Goal: Transaction & Acquisition: Purchase product/service

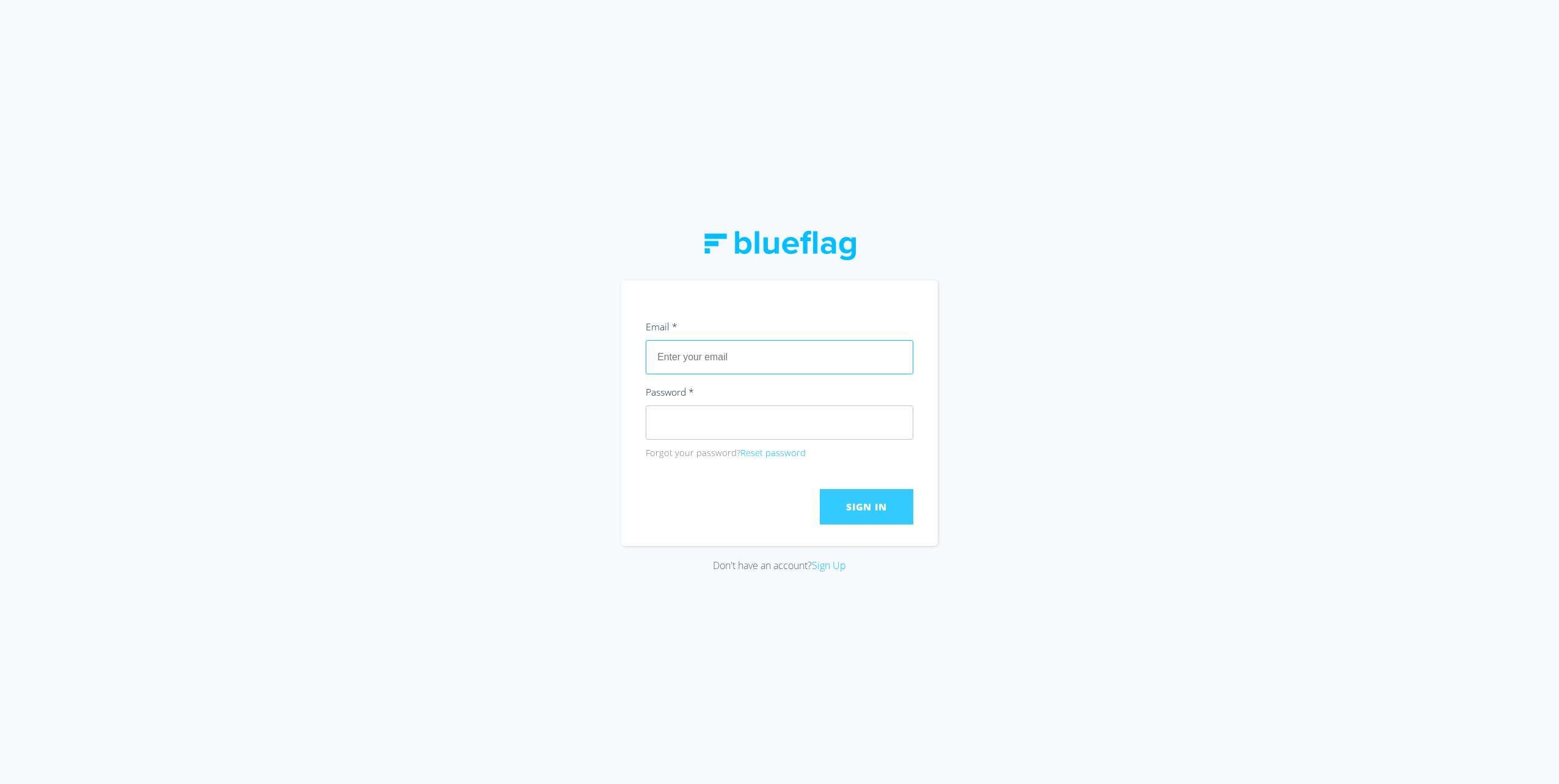
type input "[PERSON_NAME][EMAIL_ADDRESS][DOMAIN_NAME]"
click at [862, 510] on span "Sign In" at bounding box center [866, 507] width 40 height 13
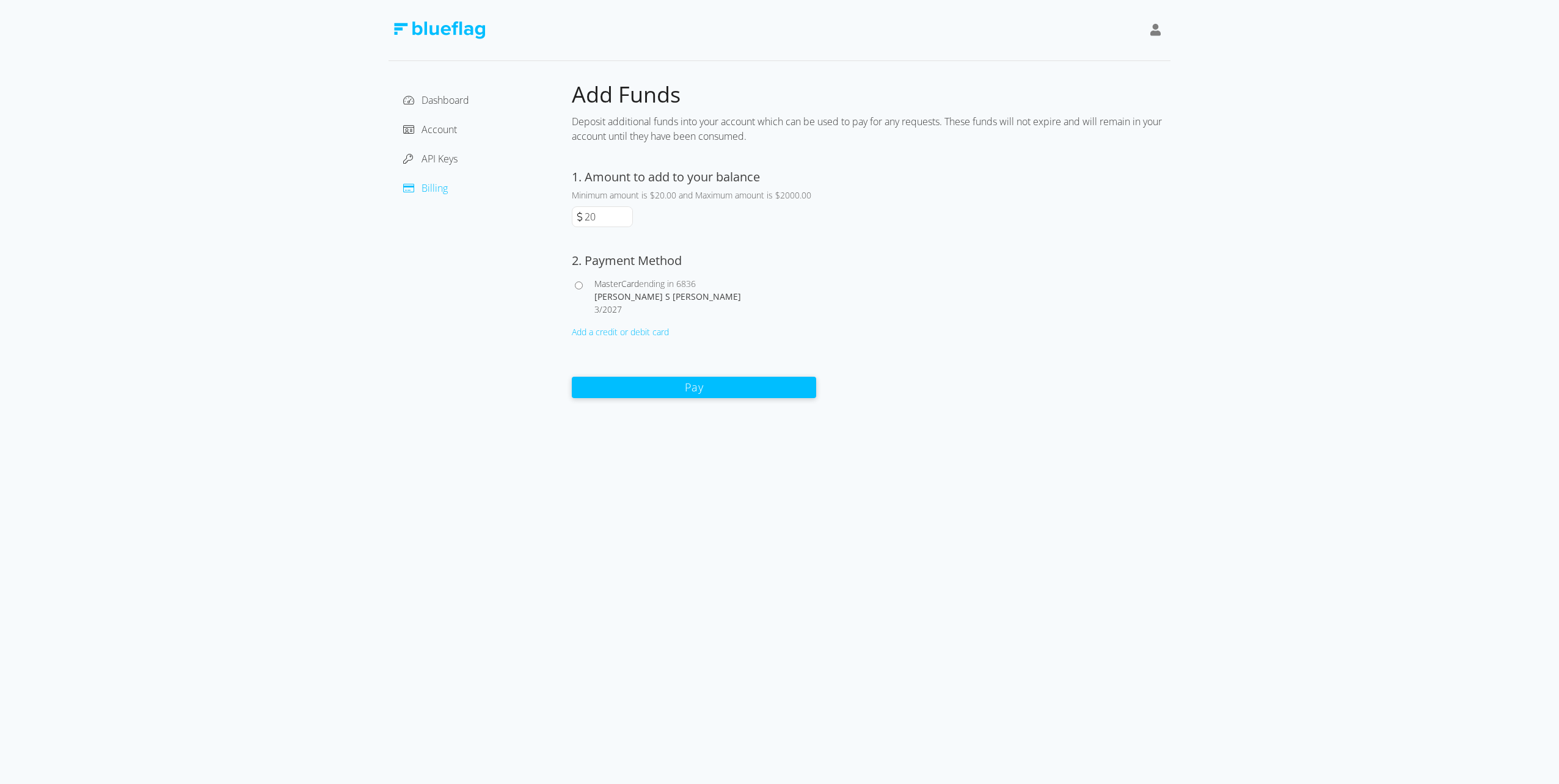
drag, startPoint x: 598, startPoint y: 219, endPoint x: 554, endPoint y: 222, distance: 44.1
click at [562, 222] on div "Dashboard Account API Keys Billing Add Funds Deposit additional funds into your…" at bounding box center [779, 240] width 782 height 318
type input "250"
click at [602, 281] on span "MasterCard" at bounding box center [617, 283] width 45 height 12
click at [583, 281] on input "MasterCard ending in 6836 [PERSON_NAME] S [PERSON_NAME] 3 / 2027" at bounding box center [579, 285] width 8 height 8
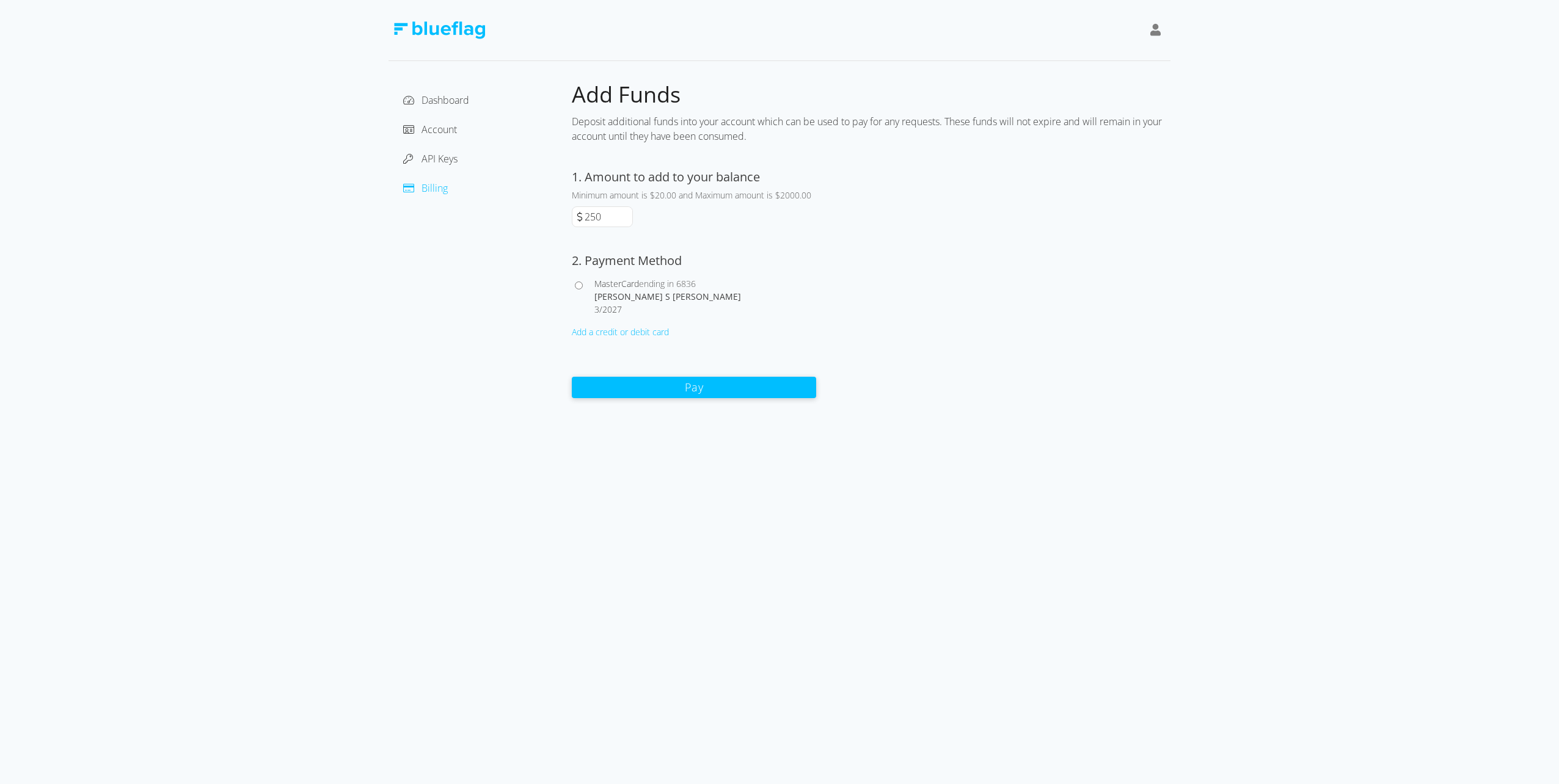
radio input "true"
click at [730, 383] on button "Pay" at bounding box center [694, 387] width 244 height 22
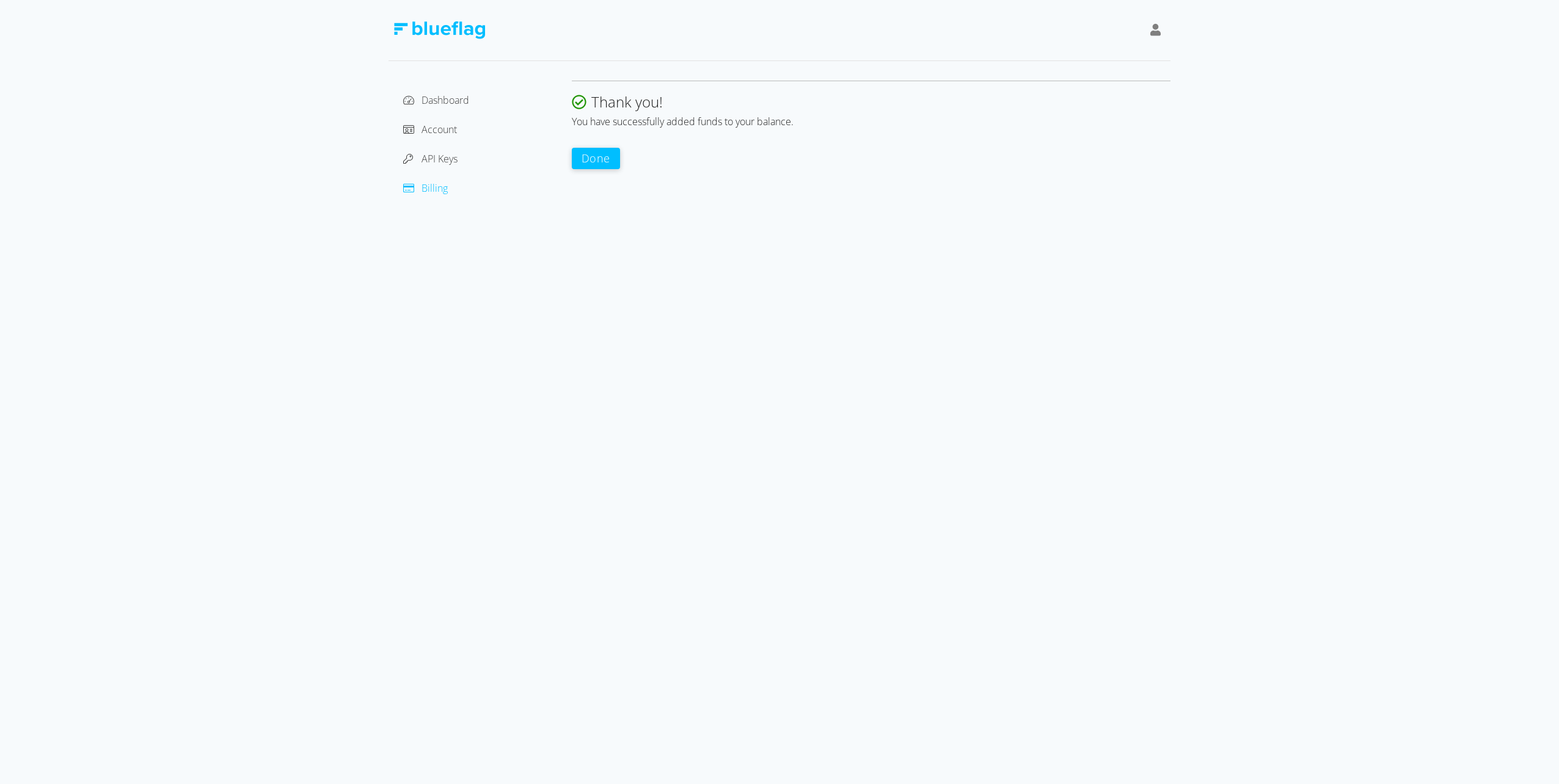
click at [598, 153] on button "Done" at bounding box center [596, 159] width 49 height 22
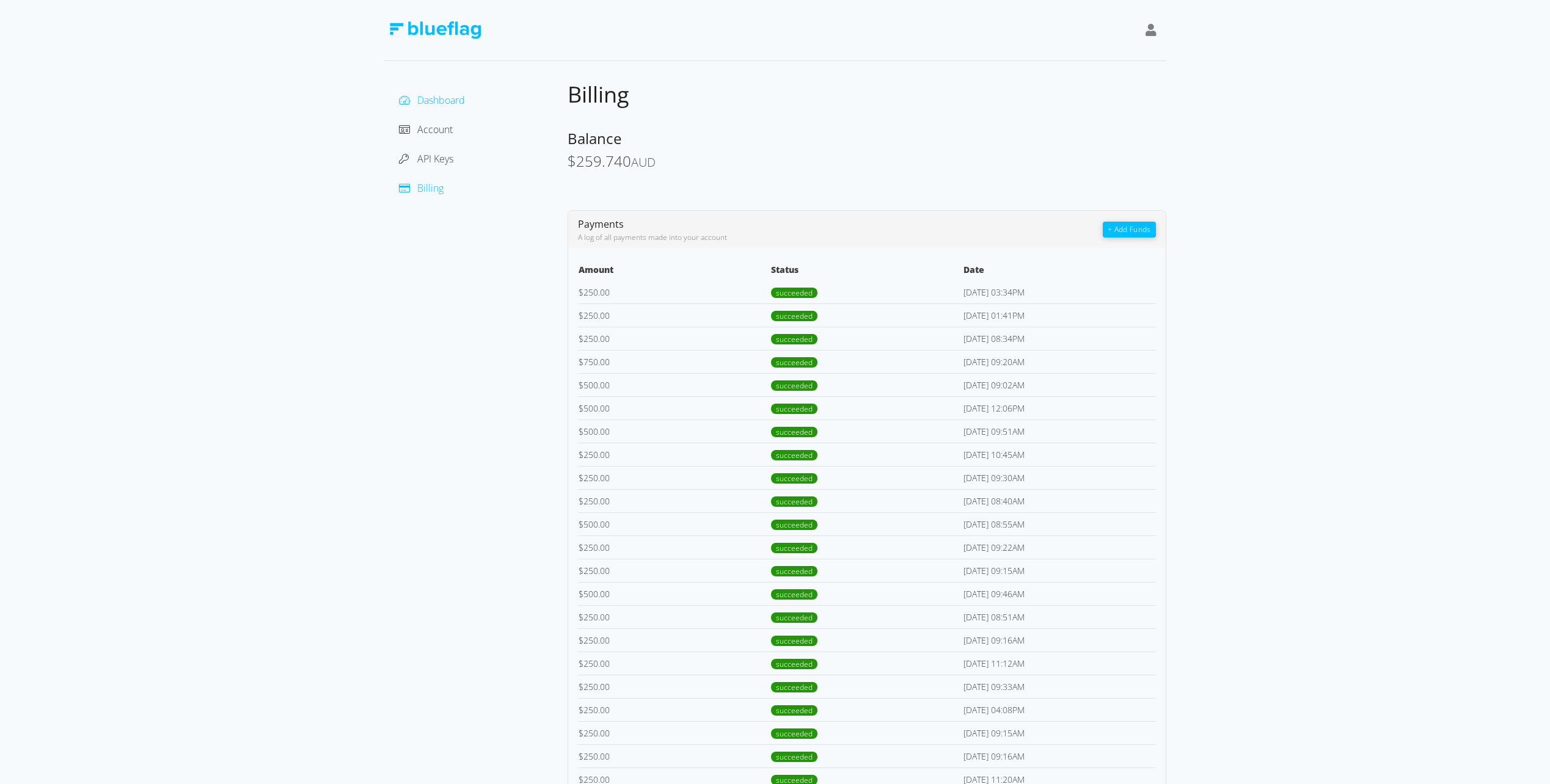
click at [427, 95] on span "Dashboard" at bounding box center [440, 100] width 48 height 13
